Goal: Information Seeking & Learning: Learn about a topic

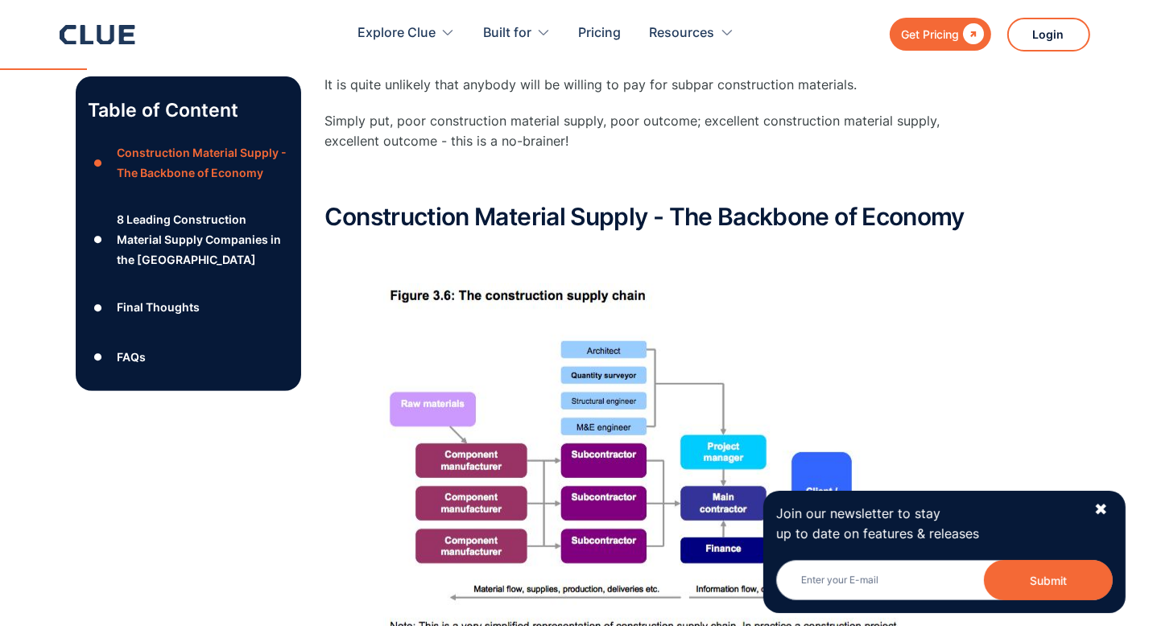
scroll to position [1073, 0]
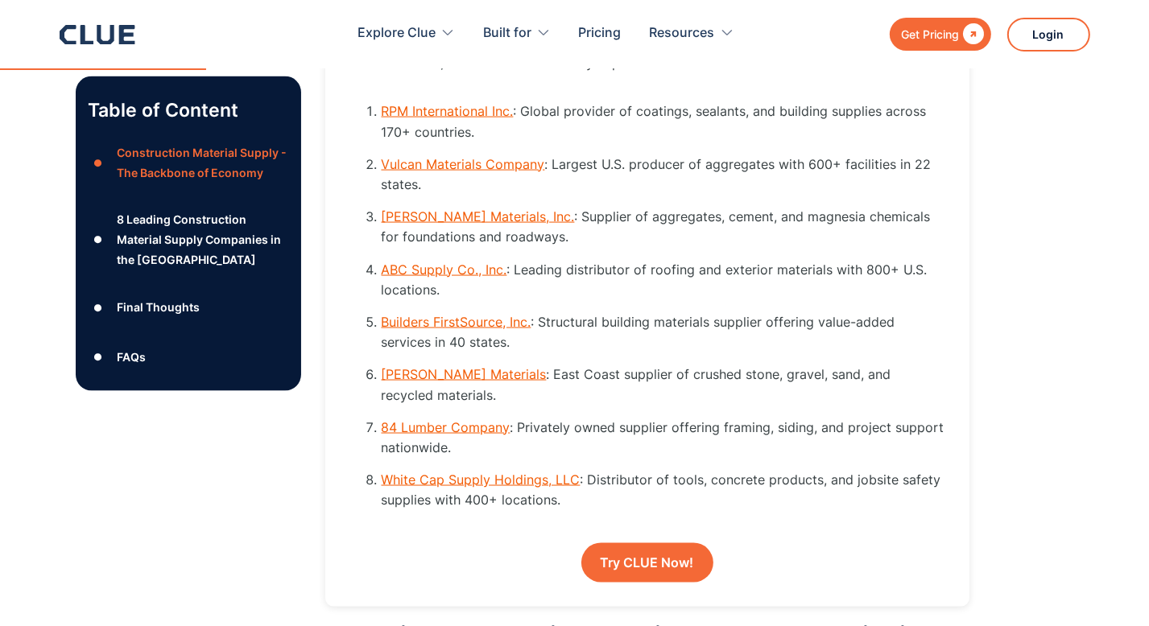
scroll to position [2281, 0]
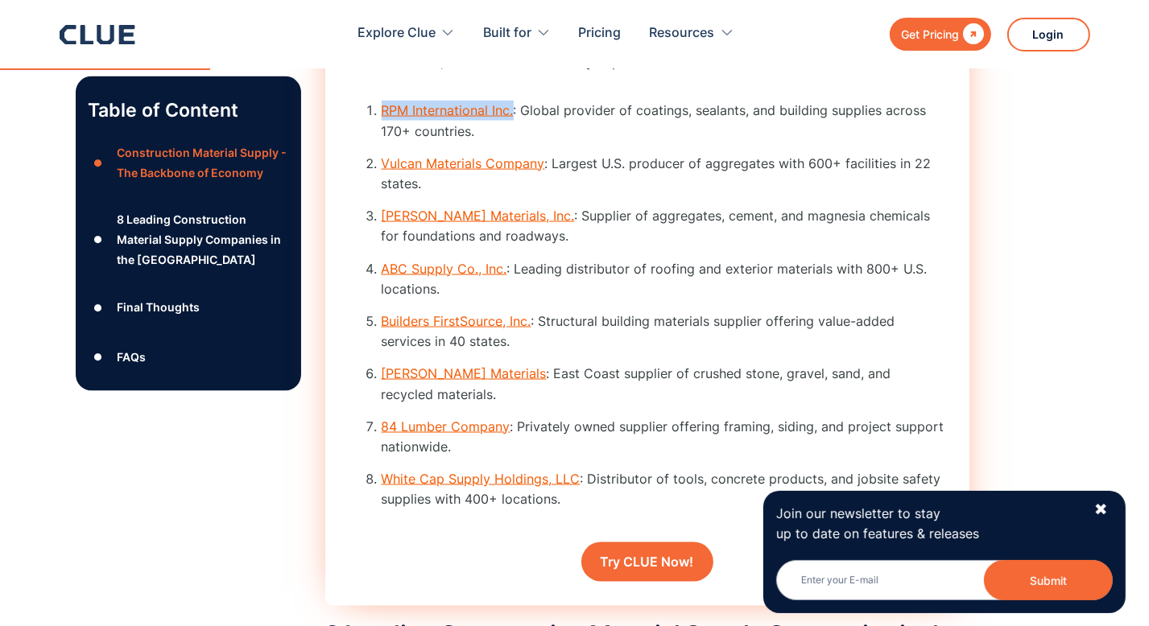
drag, startPoint x: 374, startPoint y: 121, endPoint x: 515, endPoint y: 130, distance: 142.0
click at [515, 130] on div "Rapid Rundown Explore 8 top construction material suppliers in the U.S. for qua…" at bounding box center [647, 290] width 644 height 634
drag, startPoint x: 379, startPoint y: 181, endPoint x: 544, endPoint y: 196, distance: 165.7
click at [544, 194] on li "Vulcan Materials Company : Largest U.S. producer of aggregates with 600+ facili…" at bounding box center [664, 174] width 564 height 40
drag, startPoint x: 381, startPoint y: 226, endPoint x: 559, endPoint y: 245, distance: 179.7
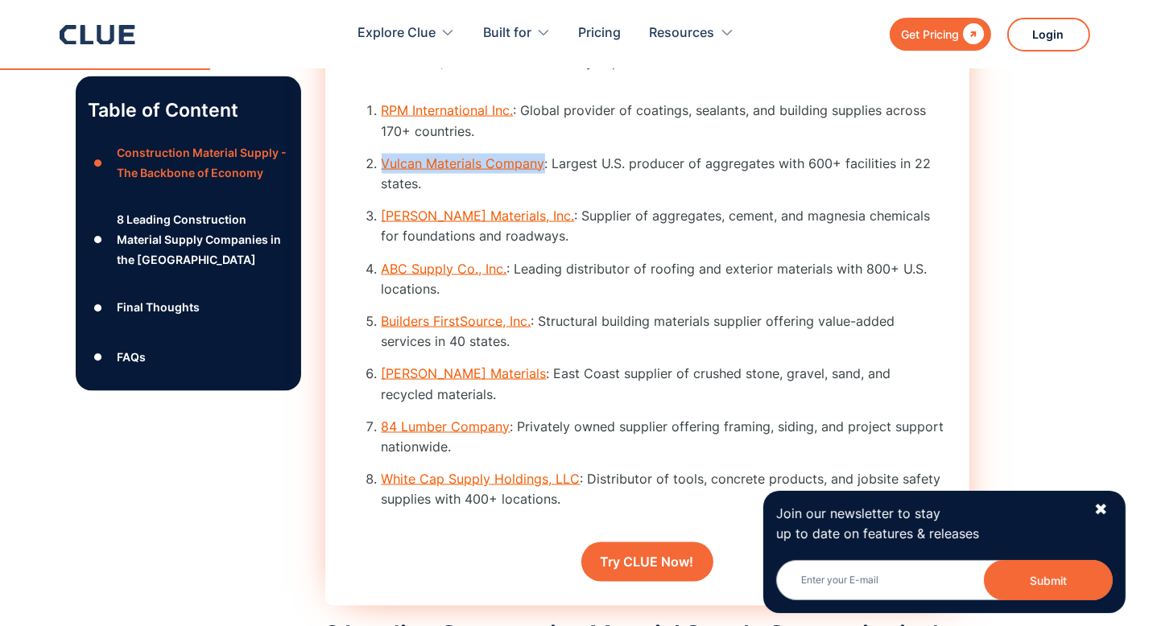
click at [559, 245] on ol "RPM International Inc. : Global provider of coatings, sealants, and building su…" at bounding box center [647, 311] width 596 height 421
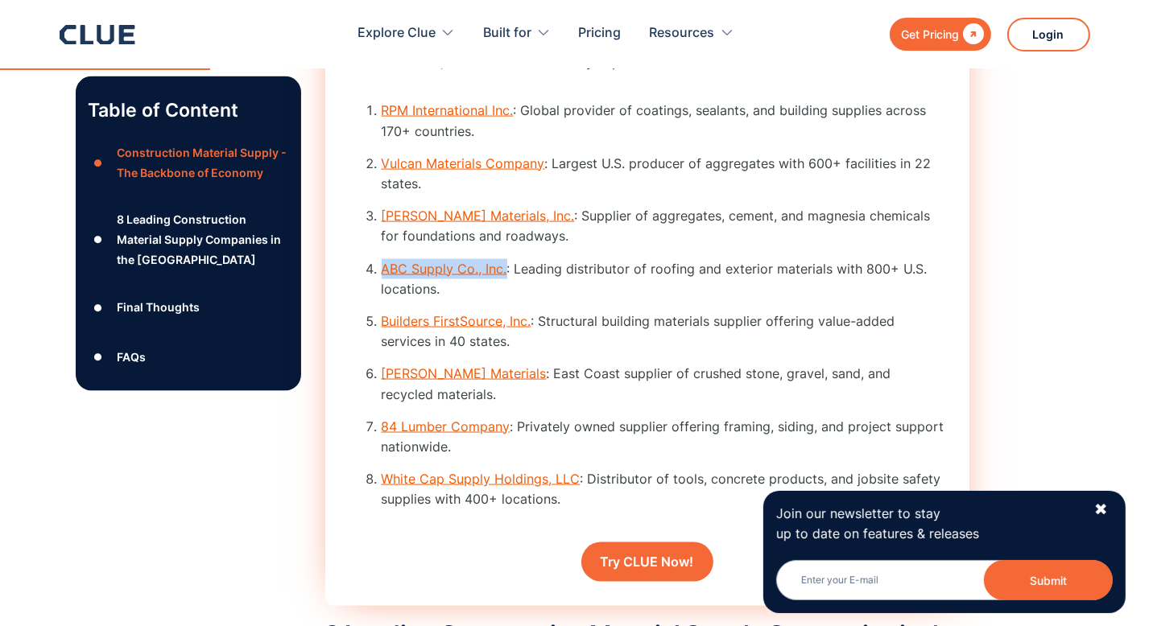
drag, startPoint x: 381, startPoint y: 281, endPoint x: 507, endPoint y: 287, distance: 126.6
click at [507, 287] on ol "RPM International Inc. : Global provider of coatings, sealants, and building su…" at bounding box center [647, 311] width 596 height 421
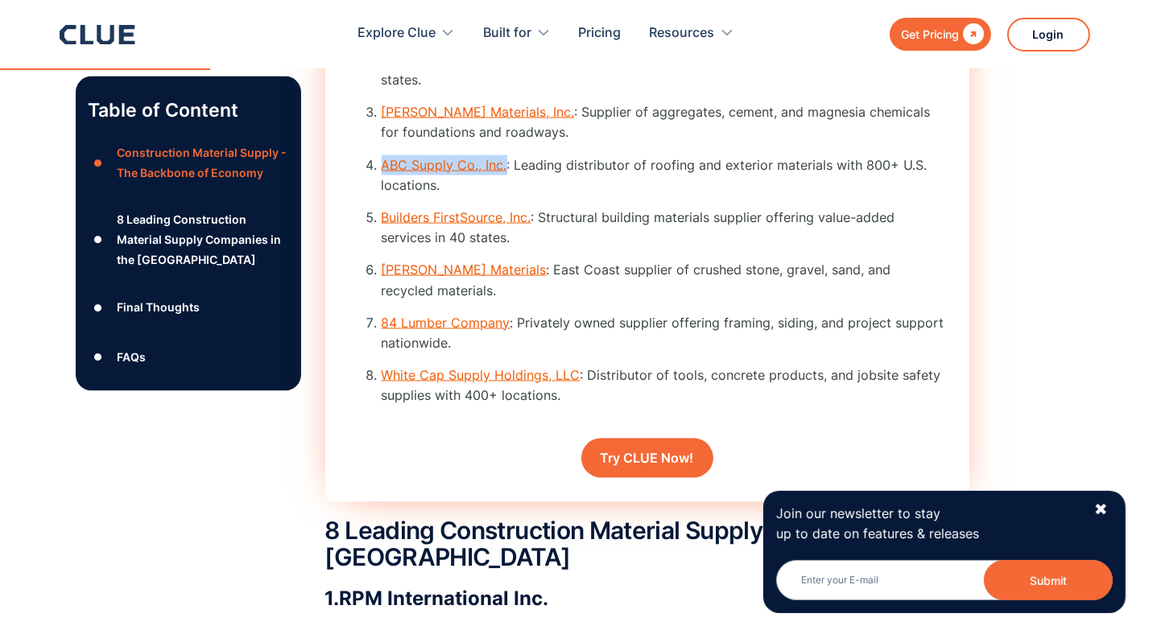
scroll to position [2415, 0]
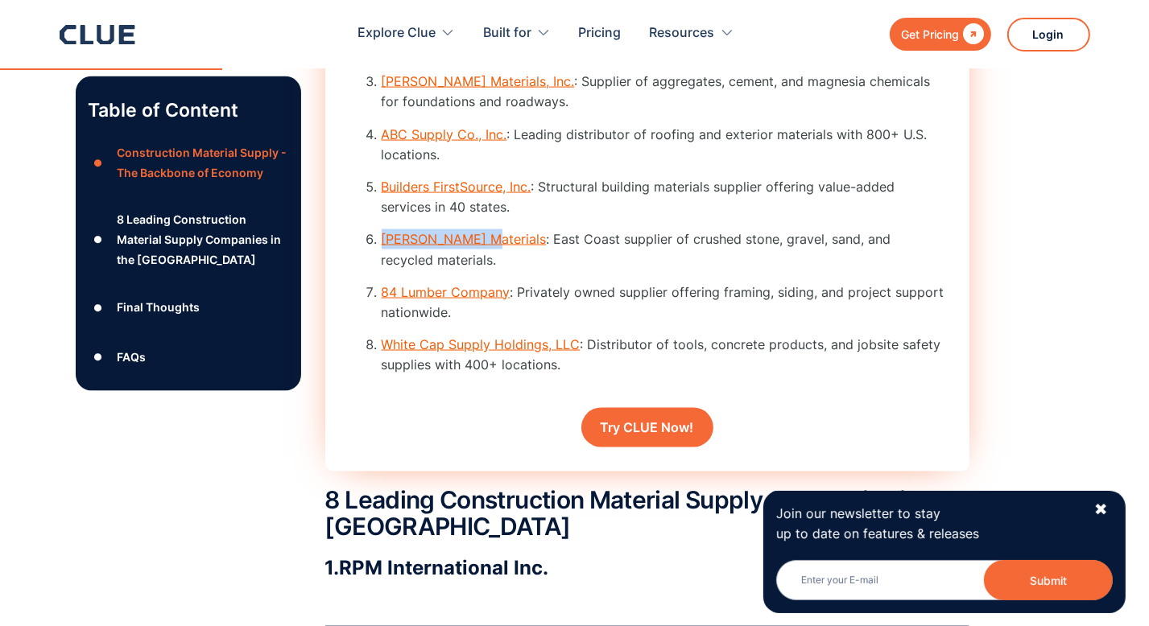
drag, startPoint x: 376, startPoint y: 266, endPoint x: 477, endPoint y: 267, distance: 100.6
click at [477, 267] on li "Defeo Materials : East Coast supplier of crushed stone, gravel, sand, and recyc…" at bounding box center [664, 249] width 564 height 40
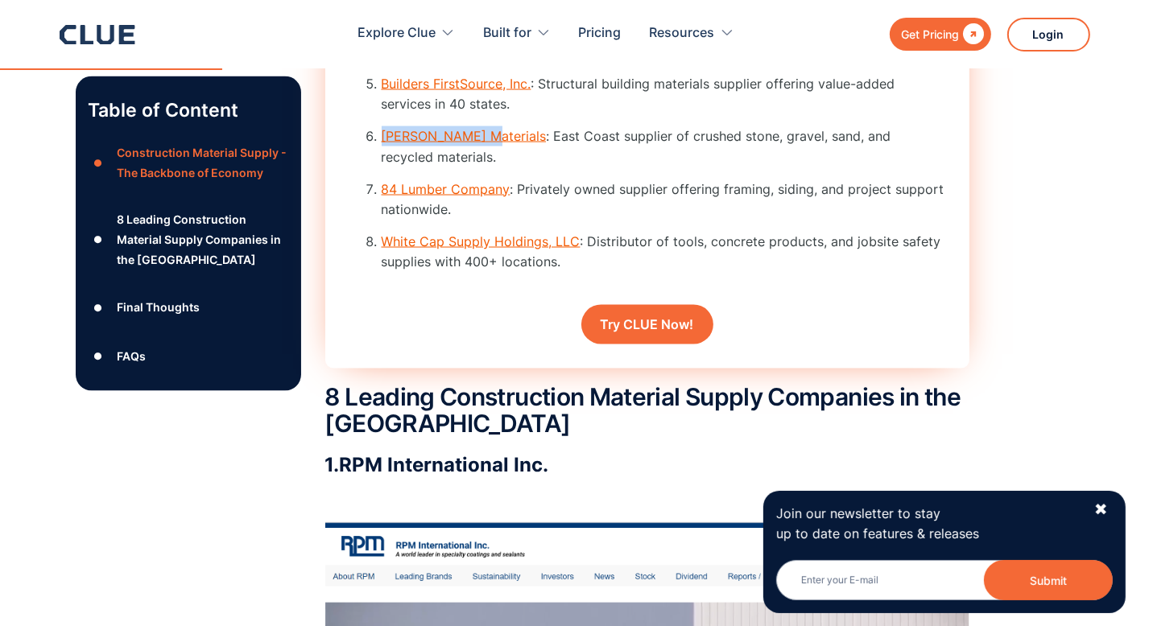
scroll to position [2549, 0]
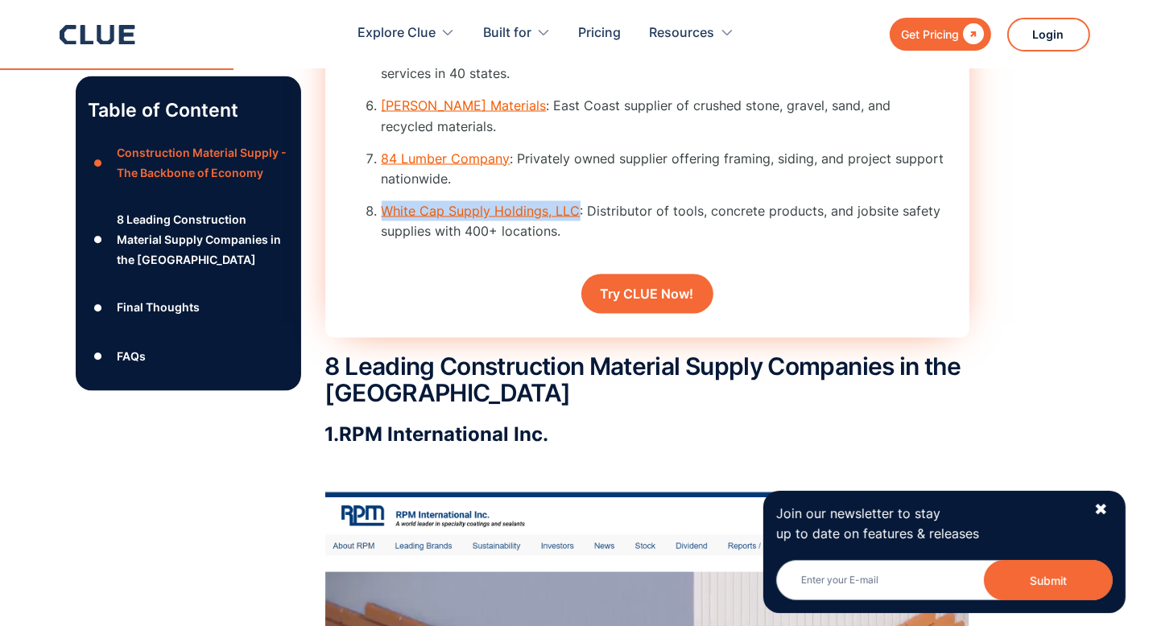
drag, startPoint x: 380, startPoint y: 202, endPoint x: 575, endPoint y: 221, distance: 195.8
click at [575, 221] on ol "RPM International Inc. : Global provider of coatings, sealants, and building su…" at bounding box center [647, 43] width 596 height 421
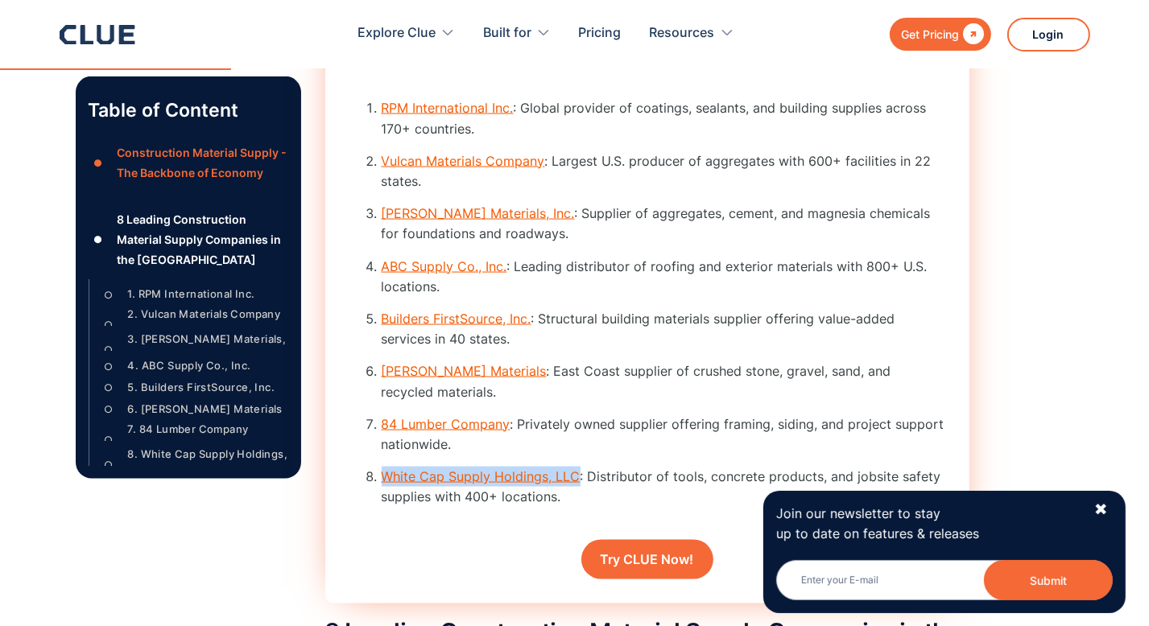
scroll to position [2248, 0]
